Goal: Information Seeking & Learning: Learn about a topic

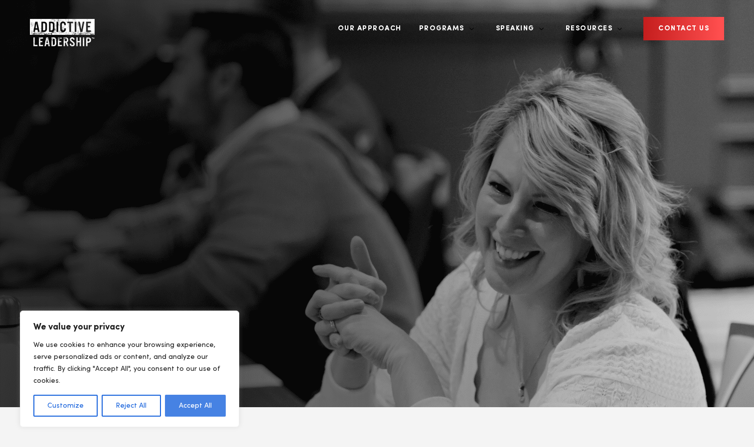
click at [195, 405] on button "Accept All" at bounding box center [195, 406] width 61 height 22
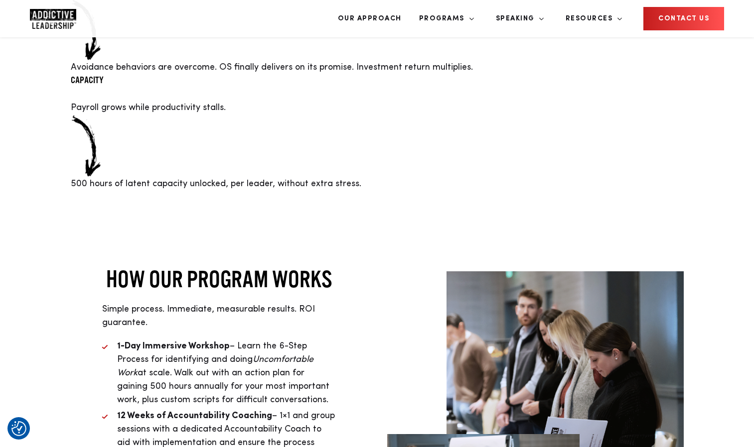
scroll to position [2242, 0]
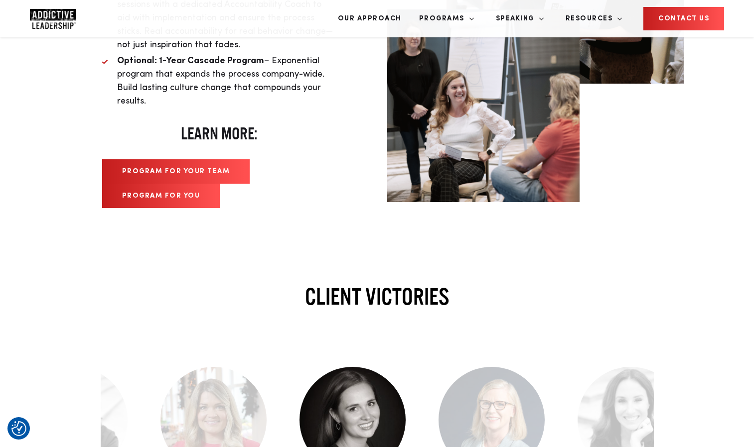
scroll to position [2666, 0]
